Goal: Answer question/provide support

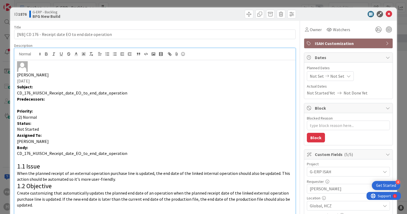
scroll to position [53, 0]
click at [386, 14] on icon at bounding box center [388, 14] width 6 height 6
click at [385, 13] on icon at bounding box center [388, 14] width 6 height 6
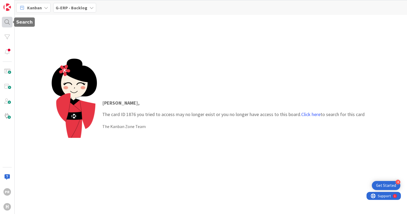
click at [9, 23] on div at bounding box center [7, 22] width 11 height 11
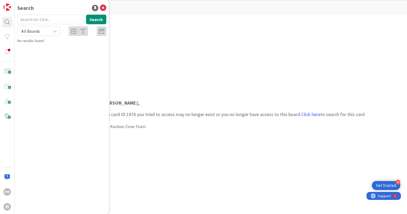
click at [35, 22] on input "text" at bounding box center [50, 20] width 67 height 10
type input "1808"
click at [92, 18] on button "Search" at bounding box center [96, 20] width 20 height 10
click at [69, 47] on span "[11-09] Interface have not some article codes" at bounding box center [62, 49] width 74 height 10
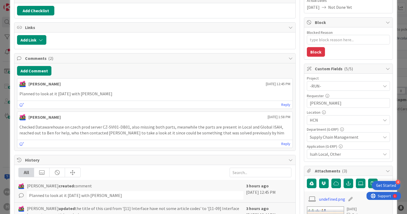
scroll to position [80, 0]
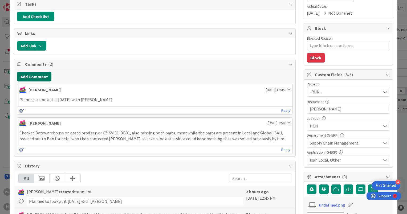
click at [42, 77] on button "Add Comment" at bounding box center [34, 77] width 34 height 10
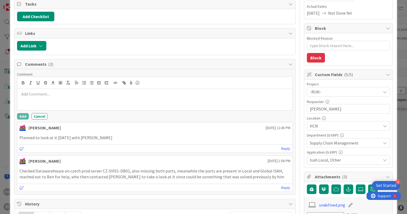
click at [44, 92] on p at bounding box center [154, 94] width 271 height 6
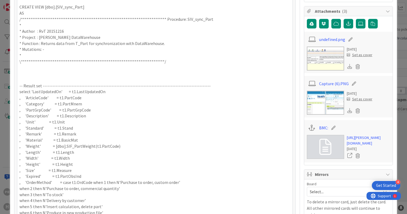
scroll to position [405, 0]
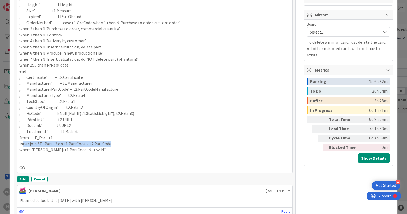
drag, startPoint x: 111, startPoint y: 142, endPoint x: 22, endPoint y: 141, distance: 88.4
click at [22, 141] on p "inner join ST_Part t2 on t1.PartCode = t2.PartCode" at bounding box center [154, 144] width 271 height 6
drag, startPoint x: 90, startPoint y: 147, endPoint x: 18, endPoint y: 139, distance: 71.8
copy div "from T_Part t1 inner join ST_Part t2 on t1.PartCode = t2.PartCode where IsNull(…"
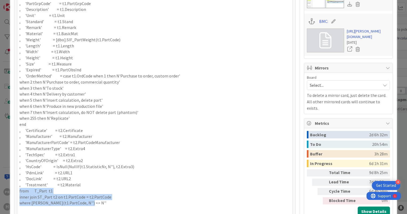
scroll to position [512, 0]
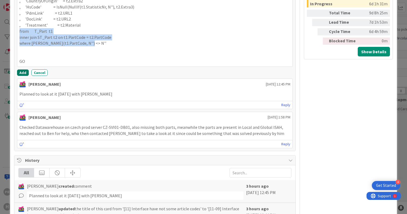
click at [24, 72] on button "Add" at bounding box center [23, 72] width 12 height 6
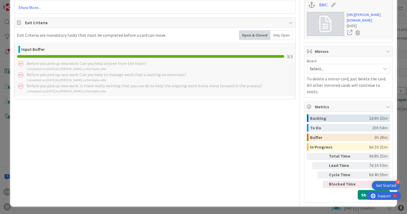
type textarea "x"
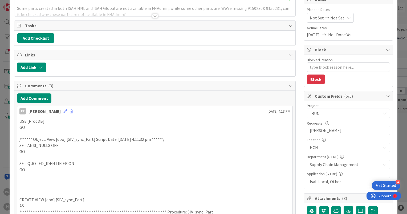
scroll to position [32, 0]
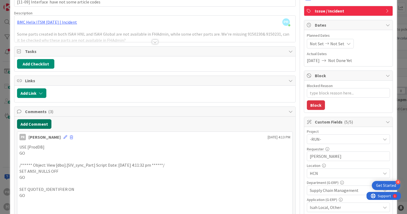
click at [42, 120] on button "Add Comment" at bounding box center [34, 124] width 34 height 10
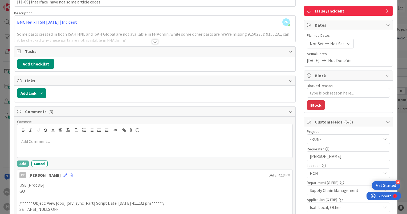
click at [49, 141] on p at bounding box center [154, 141] width 271 height 6
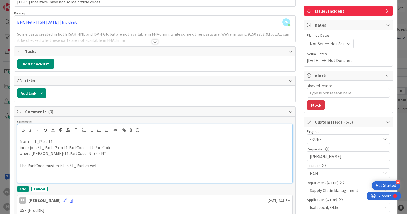
click at [95, 172] on p at bounding box center [154, 172] width 271 height 6
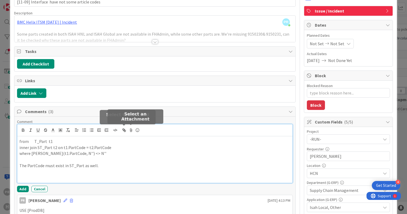
click at [129, 129] on icon at bounding box center [131, 129] width 6 height 7
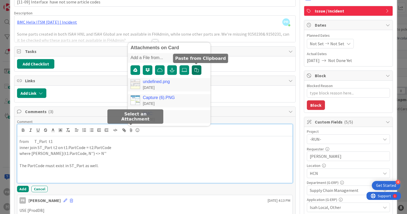
click at [197, 68] on icon "button" at bounding box center [196, 70] width 4 height 4
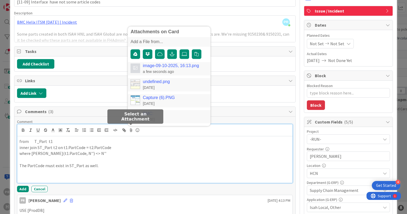
click at [163, 64] on link "image-09-10-2025, 16:13.png" at bounding box center [171, 65] width 56 height 5
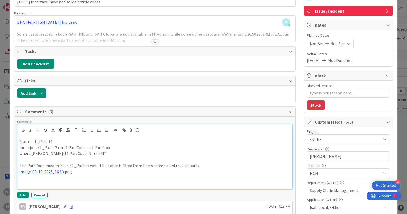
click at [39, 176] on p at bounding box center [154, 178] width 271 height 6
click at [124, 130] on icon "button" at bounding box center [125, 131] width 2 height 2
click at [130, 130] on icon at bounding box center [131, 129] width 6 height 7
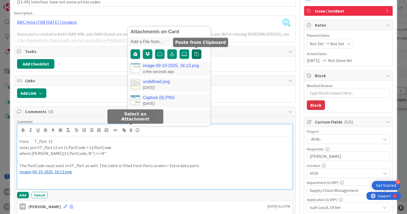
click at [195, 55] on icon "button" at bounding box center [196, 54] width 4 height 4
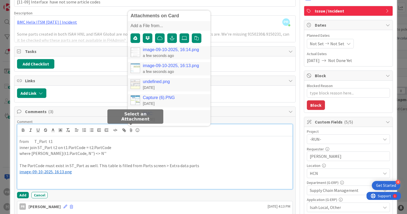
click at [159, 50] on link "image-09-10-2025, 16:14.png" at bounding box center [171, 49] width 56 height 5
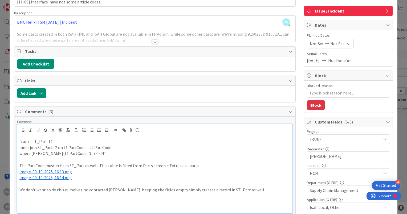
click at [109, 199] on p at bounding box center [154, 202] width 271 height 6
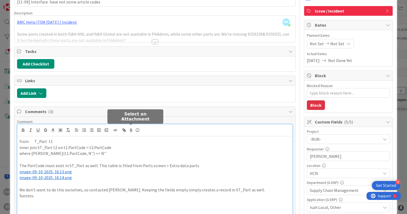
click at [133, 129] on icon at bounding box center [131, 129] width 6 height 7
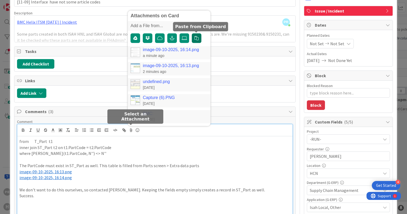
click at [197, 38] on icon "button" at bounding box center [196, 38] width 4 height 4
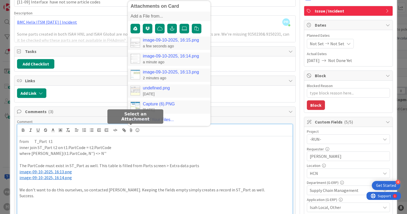
click at [150, 40] on link "image-09-10-2025, 16:15.png" at bounding box center [171, 40] width 56 height 5
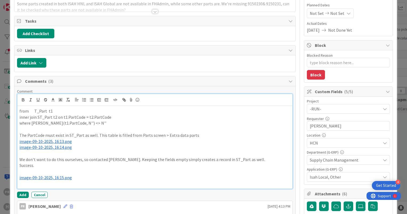
scroll to position [86, 0]
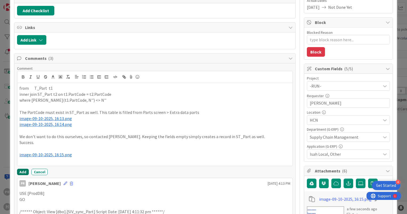
click at [22, 169] on button "Add" at bounding box center [23, 172] width 12 height 6
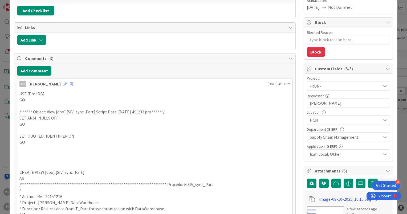
type textarea "x"
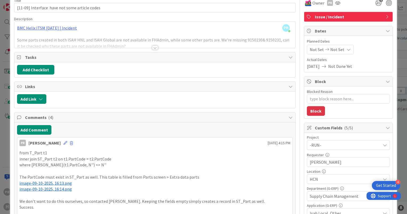
scroll to position [0, 0]
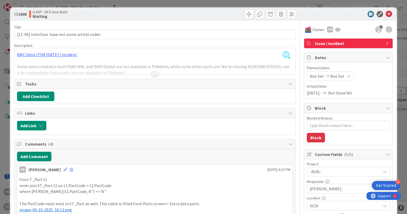
click at [155, 74] on div at bounding box center [155, 74] width 6 height 4
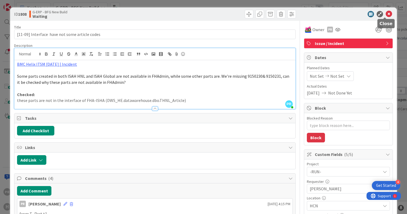
click at [385, 14] on icon at bounding box center [388, 14] width 6 height 6
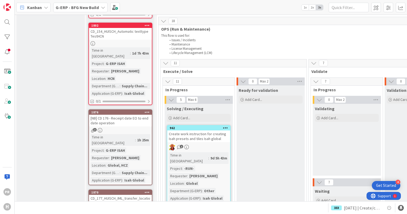
scroll to position [932, 0]
